Goal: Information Seeking & Learning: Find specific fact

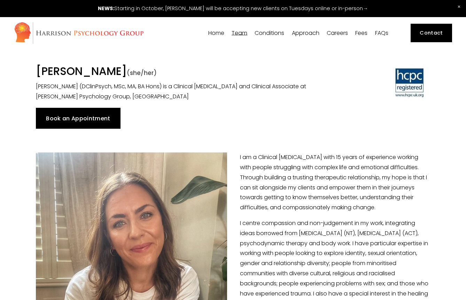
drag, startPoint x: 52, startPoint y: 71, endPoint x: 185, endPoint y: 72, distance: 132.8
click at [185, 72] on h1 "Dr Jess MacIntyre-Harrison (she/her)" at bounding box center [182, 71] width 293 height 15
copy h1 "Jess MacIntyre-Harrison"
click at [33, 70] on div "Dr Jess MacIntyre-Harrison (she/her) Dr Jess MacIntyre-Harrison (DClinPsych, MS…" at bounding box center [182, 82] width 305 height 37
drag, startPoint x: 37, startPoint y: 70, endPoint x: 186, endPoint y: 66, distance: 148.8
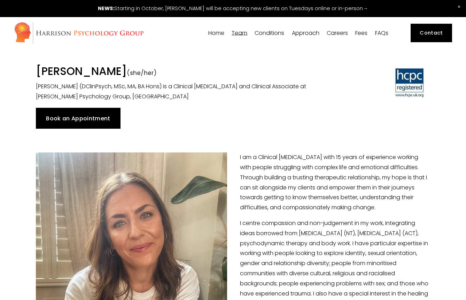
click at [186, 66] on h1 "Dr Jess MacIntyre-Harrison (she/her)" at bounding box center [182, 71] width 293 height 15
copy h1 "[PERSON_NAME]"
click at [361, 34] on link "Fees" at bounding box center [361, 33] width 12 height 7
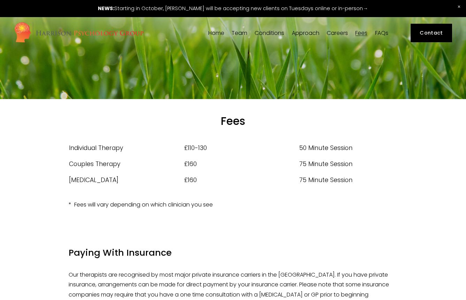
click at [130, 148] on td "Individual Therapy" at bounding box center [126, 148] width 115 height 16
click at [218, 151] on td "£110-130" at bounding box center [241, 148] width 115 height 16
click at [306, 147] on td "50 Minute Session" at bounding box center [348, 148] width 99 height 16
click at [193, 146] on td "£110-130" at bounding box center [241, 148] width 115 height 16
click at [198, 168] on td "£160" at bounding box center [241, 164] width 115 height 16
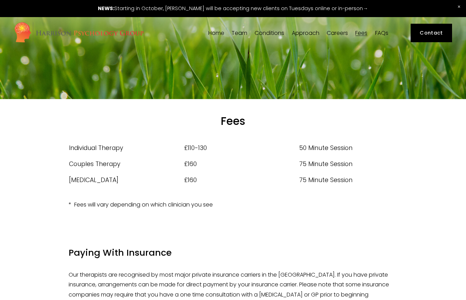
click at [199, 193] on div "Type Cost Session Length Individual Therapy £110-130 50 Minute Session Couples …" at bounding box center [233, 164] width 340 height 60
